Goal: Task Accomplishment & Management: Manage account settings

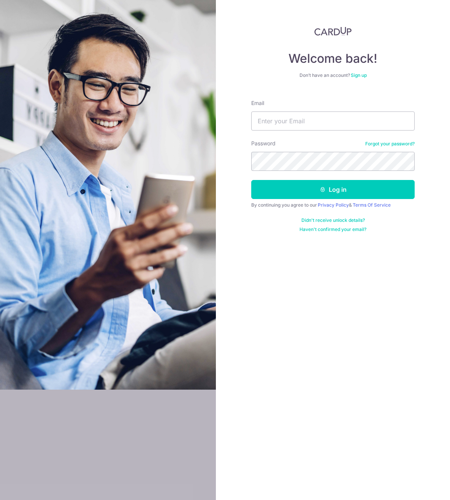
click at [0, 499] on nordpass-autofill-portal at bounding box center [0, 500] width 0 height 0
type input "[EMAIL_ADDRESS][DOMAIN_NAME]"
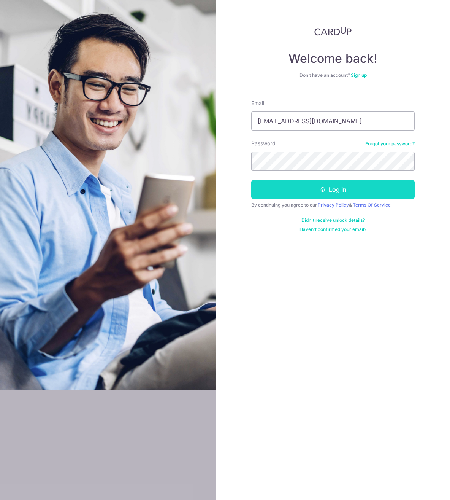
click at [282, 189] on button "Log in" at bounding box center [333, 189] width 164 height 19
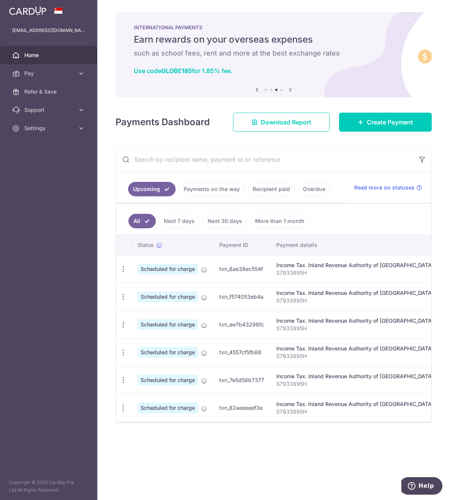
click at [261, 181] on ul "Upcoming Payments on the way Recipient paid Overdue" at bounding box center [230, 187] width 229 height 31
click at [280, 189] on link "Recipient paid" at bounding box center [271, 189] width 47 height 14
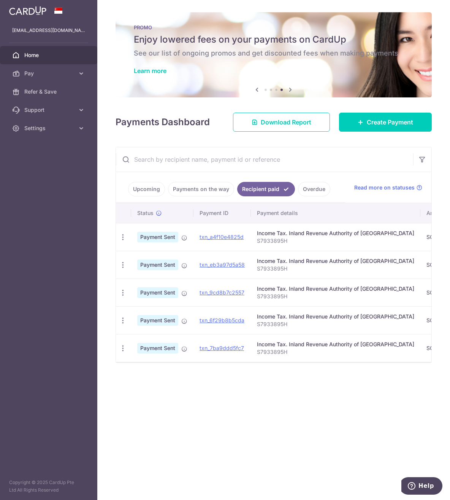
click at [241, 461] on div "× Pause Schedule Pause all future payments in this series Pause just this one p…" at bounding box center [273, 250] width 353 height 500
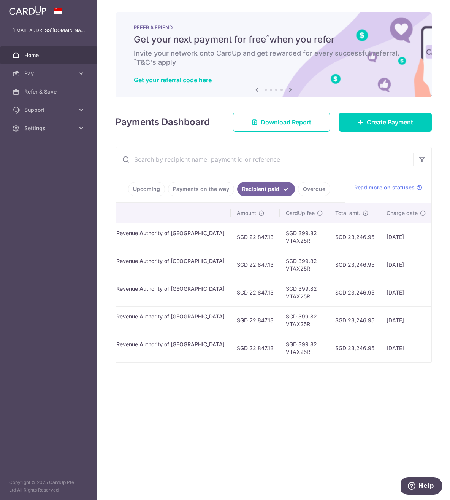
scroll to position [0, 178]
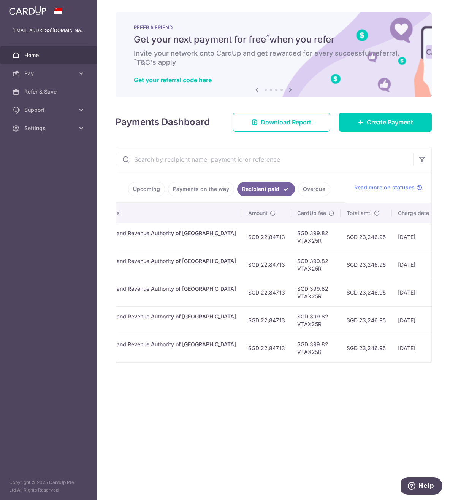
click at [316, 189] on link "Overdue" at bounding box center [314, 189] width 32 height 14
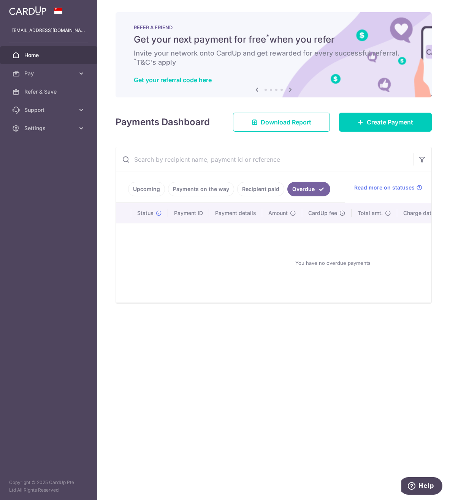
click at [260, 189] on link "Recipient paid" at bounding box center [260, 189] width 47 height 14
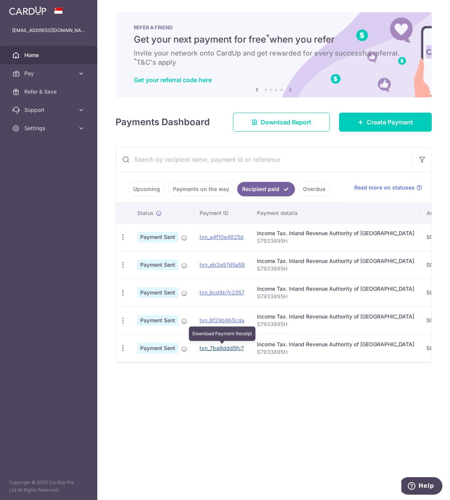
click at [234, 348] on link "txn_7ba9ddd5fc7" at bounding box center [222, 348] width 44 height 6
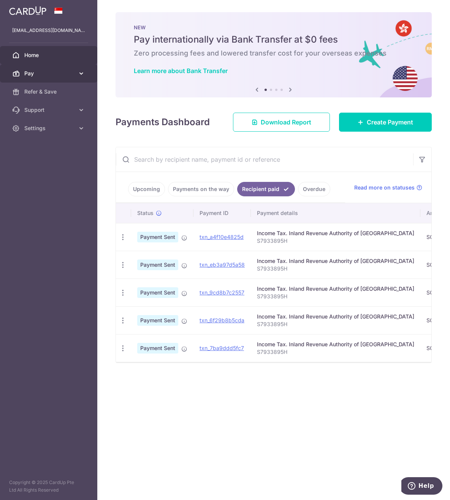
click at [41, 79] on link "Pay" at bounding box center [48, 73] width 97 height 18
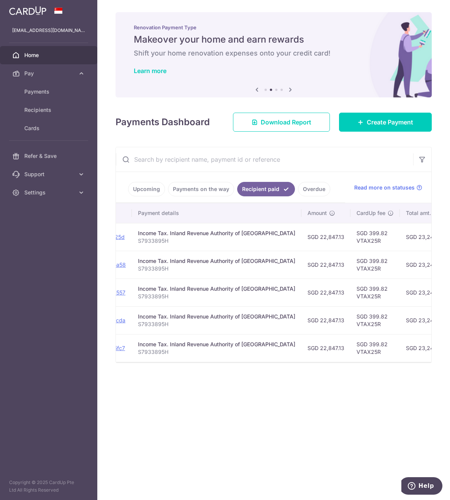
scroll to position [0, 124]
